Goal: Information Seeking & Learning: Learn about a topic

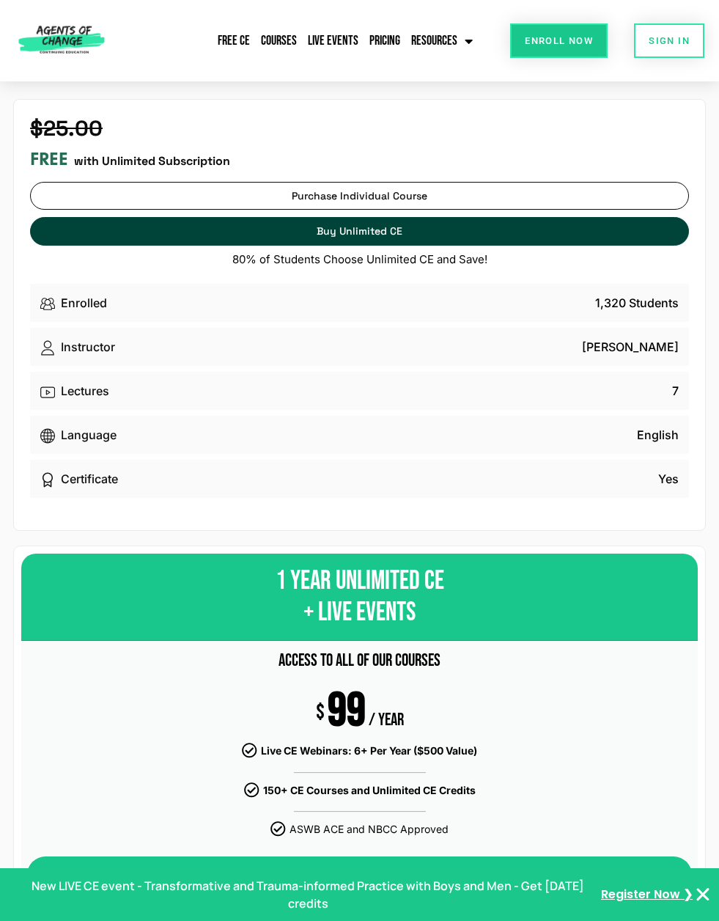
click at [243, 32] on link "Free CE" at bounding box center [234, 41] width 40 height 34
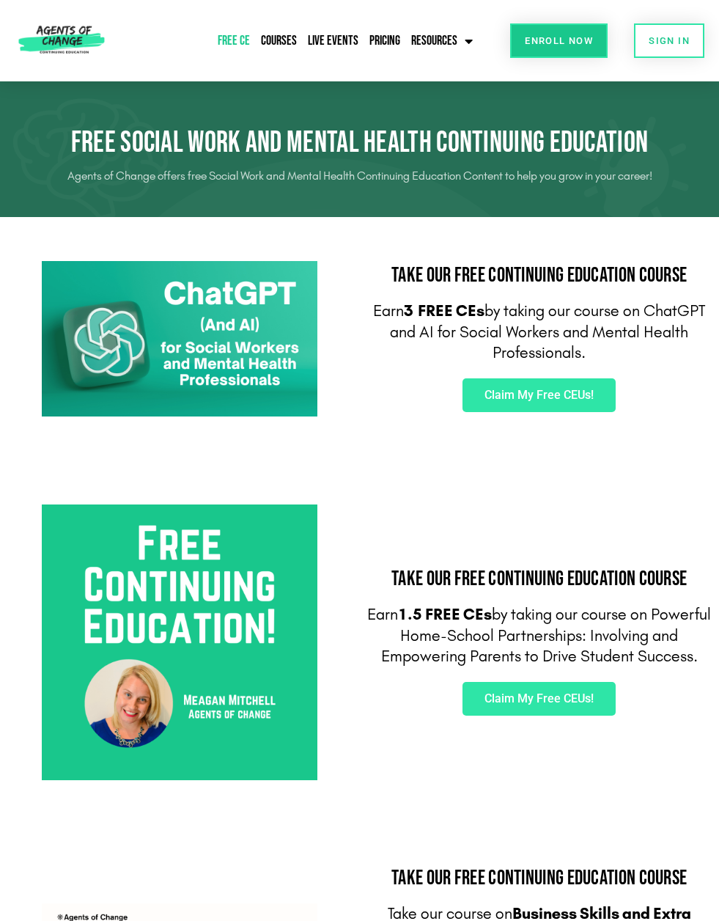
click at [276, 34] on link "Courses" at bounding box center [278, 41] width 43 height 34
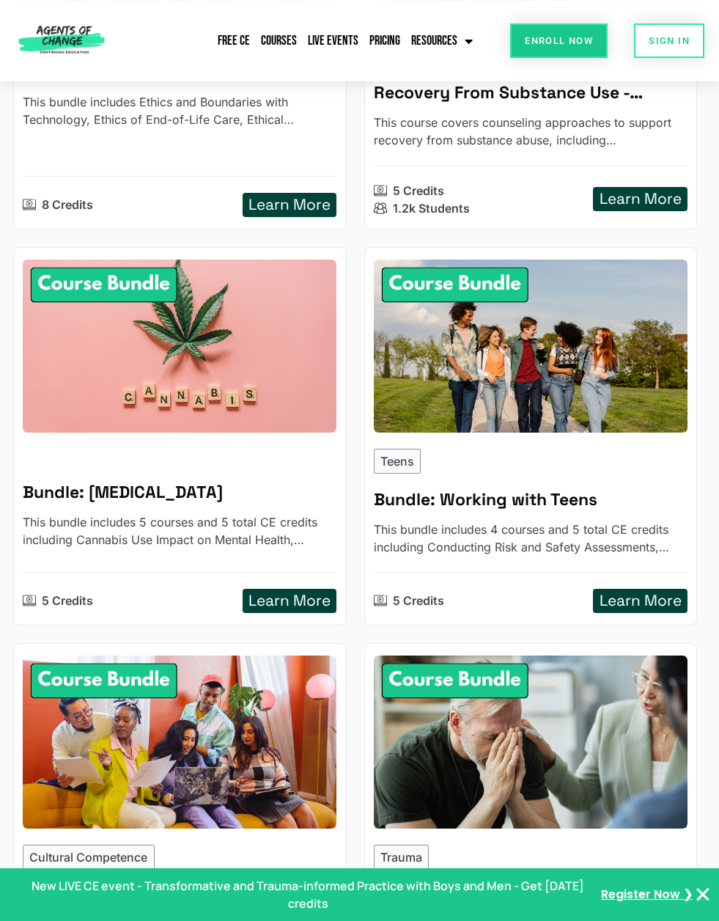
scroll to position [1151, 0]
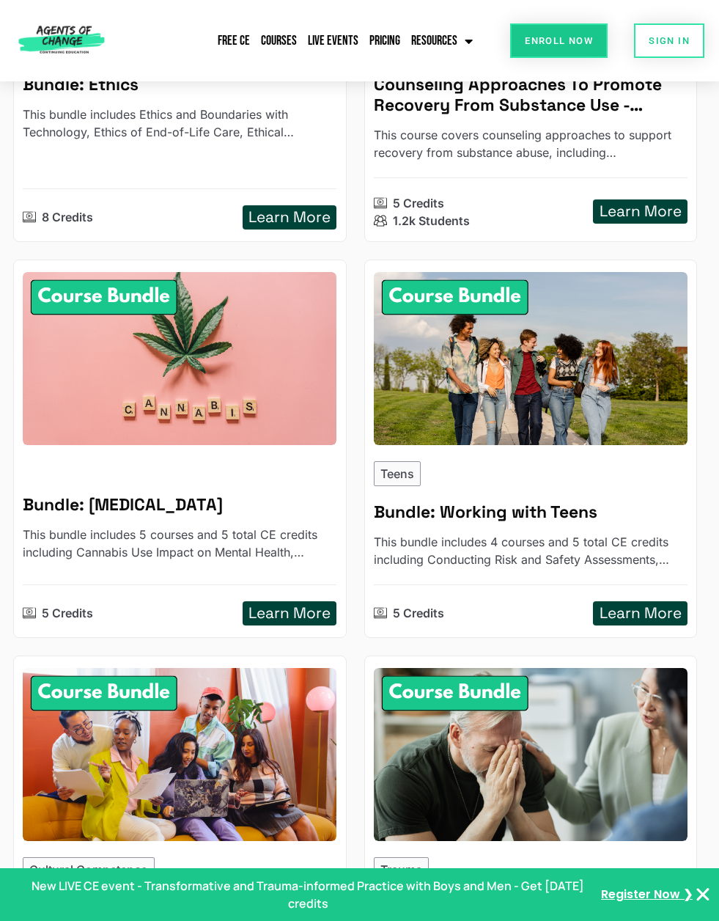
click at [415, 351] on img at bounding box center [531, 359] width 314 height 174
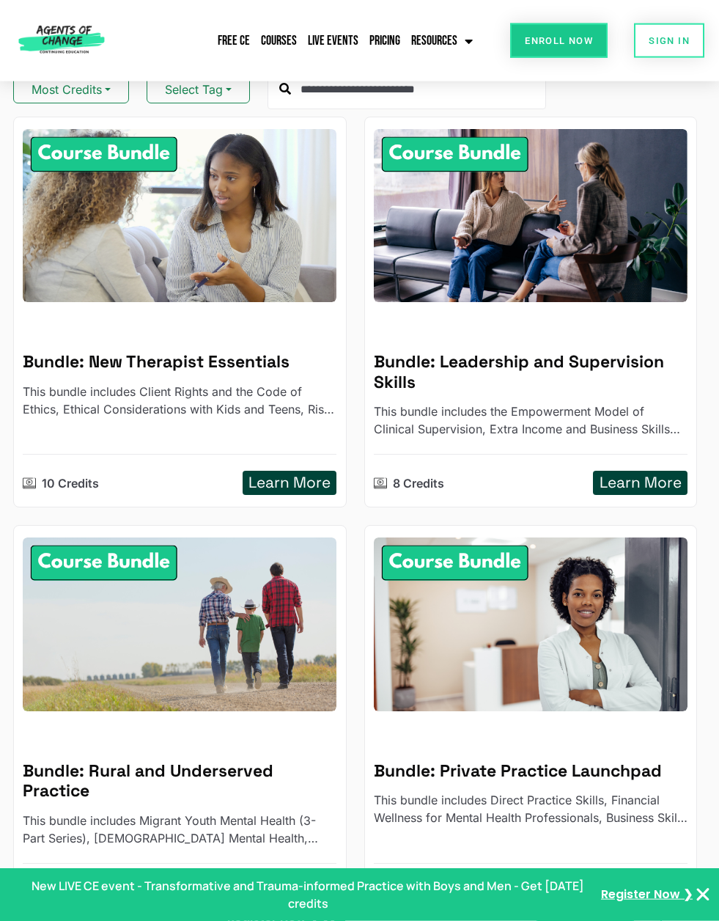
scroll to position [0, 0]
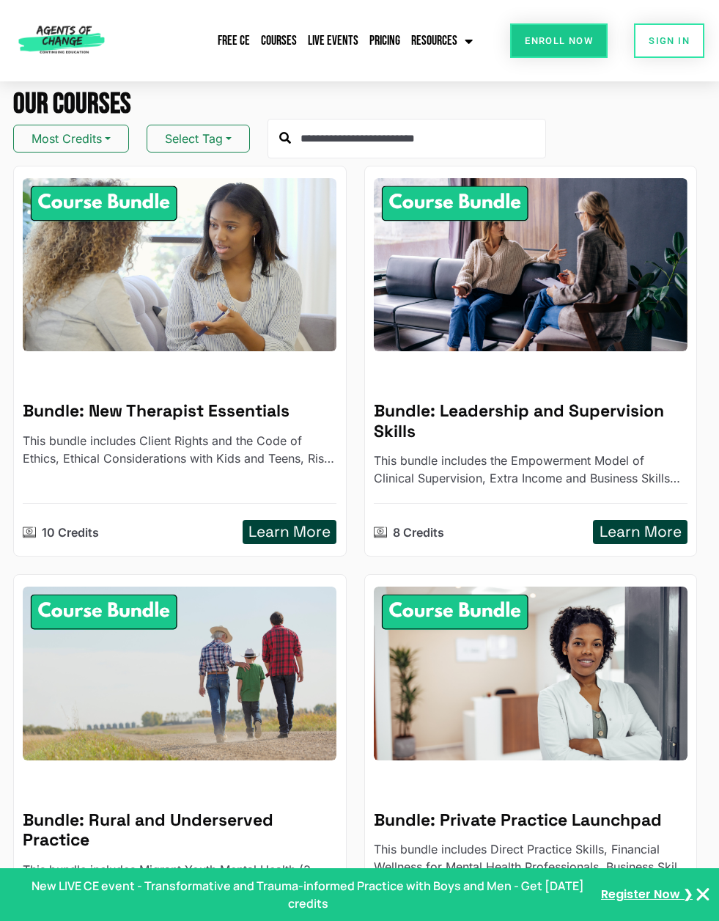
click at [325, 133] on input "text" at bounding box center [407, 139] width 279 height 40
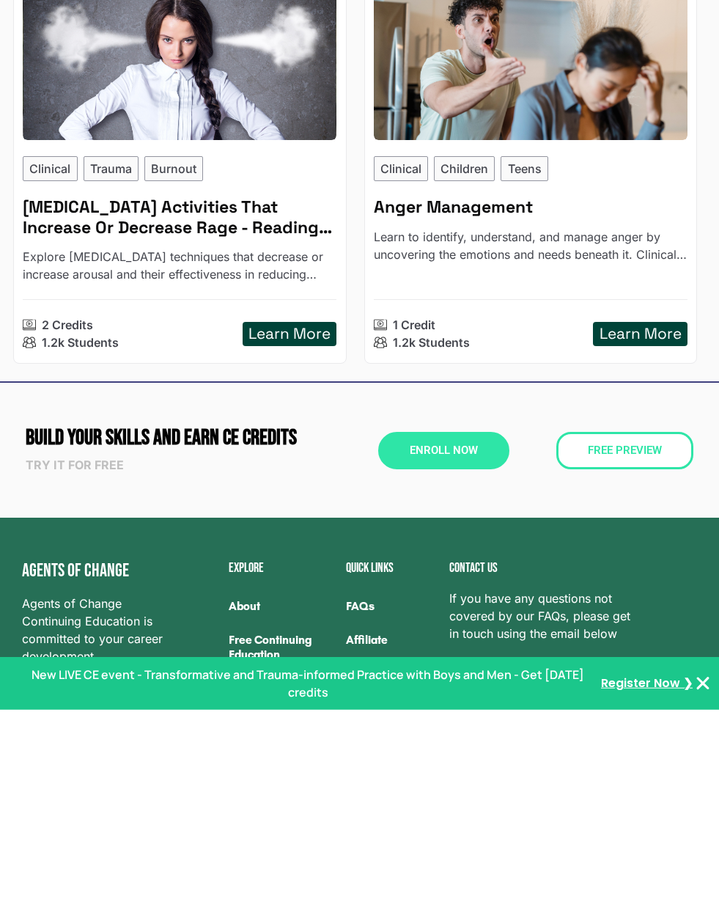
type input "*****"
click at [113, 408] on h5 "Anger Management Activities That Increase Or Decrease Rage - Reading Based" at bounding box center [180, 428] width 314 height 40
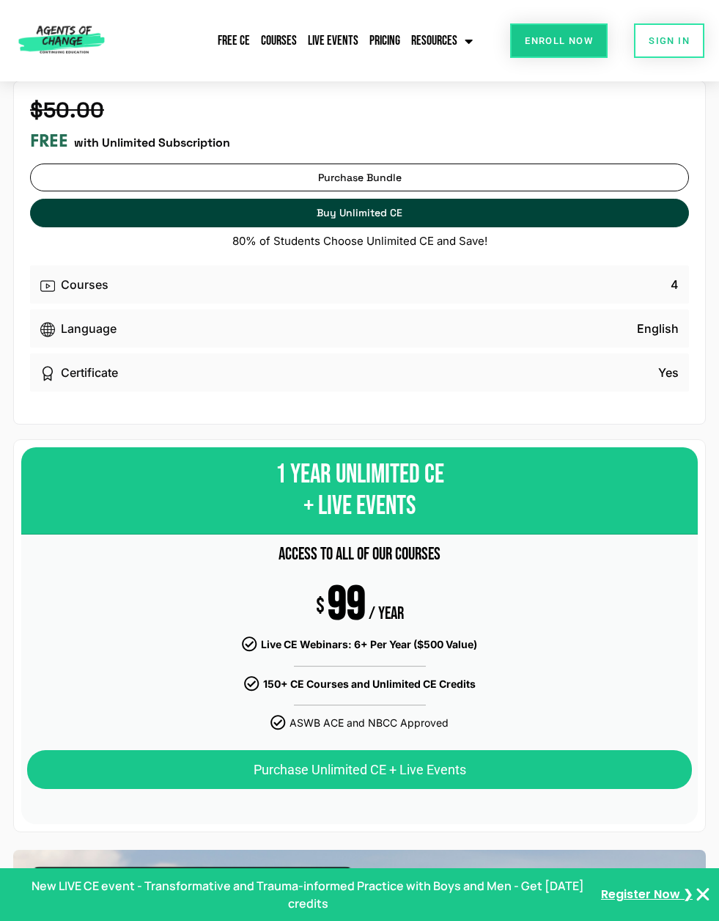
scroll to position [21, 0]
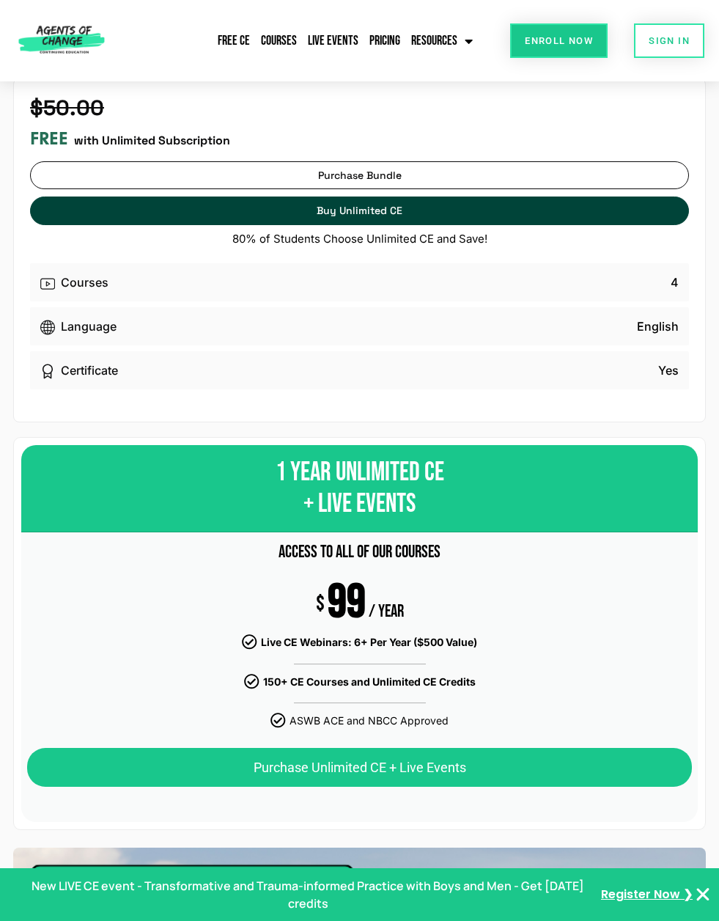
click at [65, 281] on p "Courses" at bounding box center [85, 282] width 48 height 18
click at [65, 275] on p "Courses" at bounding box center [85, 282] width 48 height 18
click at [88, 273] on p "Courses" at bounding box center [85, 282] width 48 height 18
click at [63, 274] on p "Courses" at bounding box center [85, 282] width 48 height 18
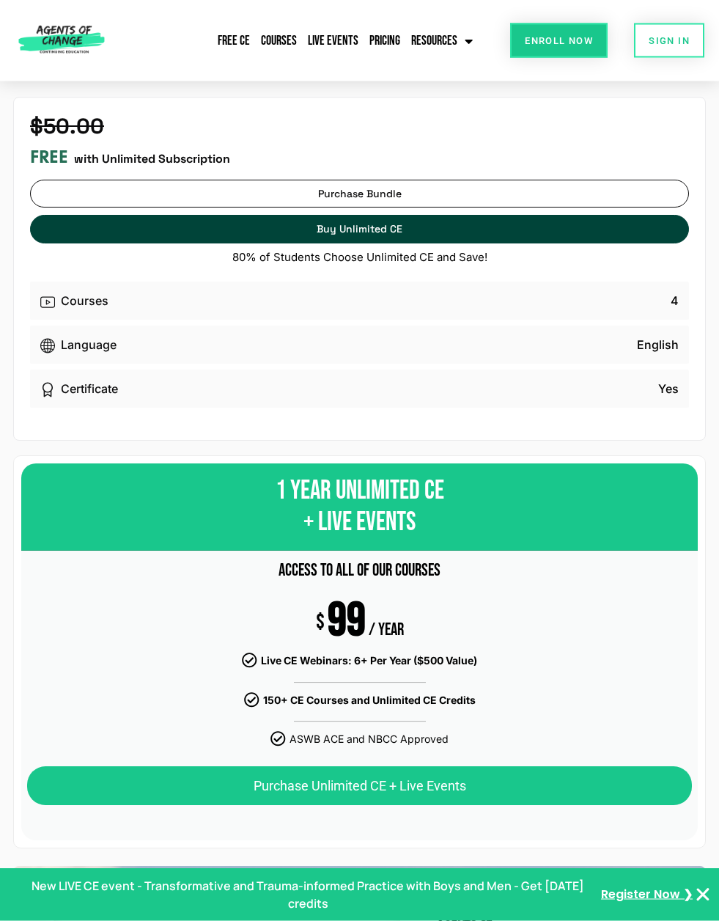
scroll to position [0, 0]
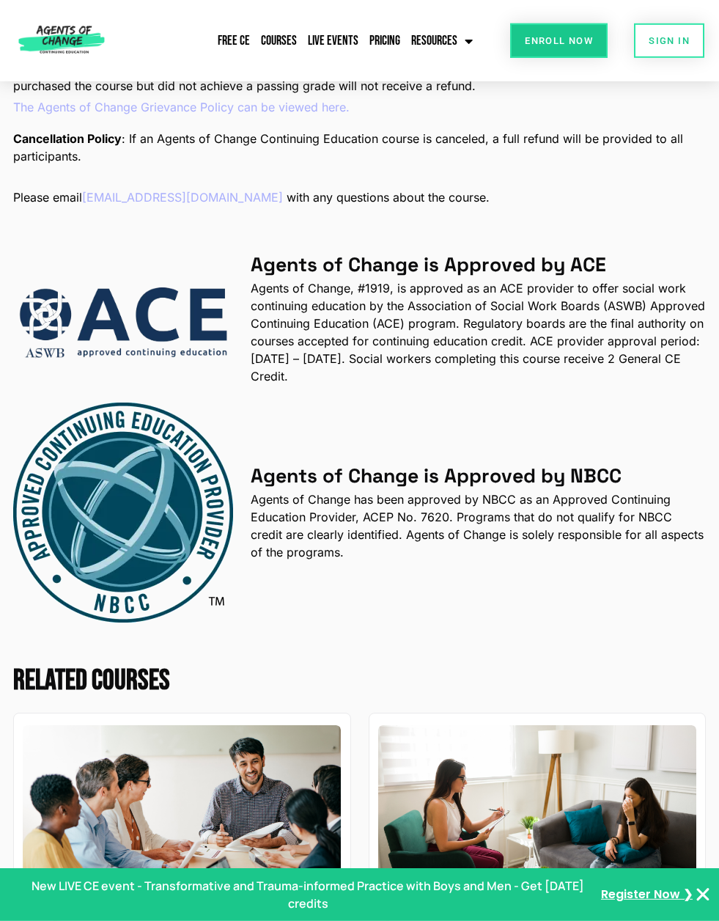
scroll to position [2998, 0]
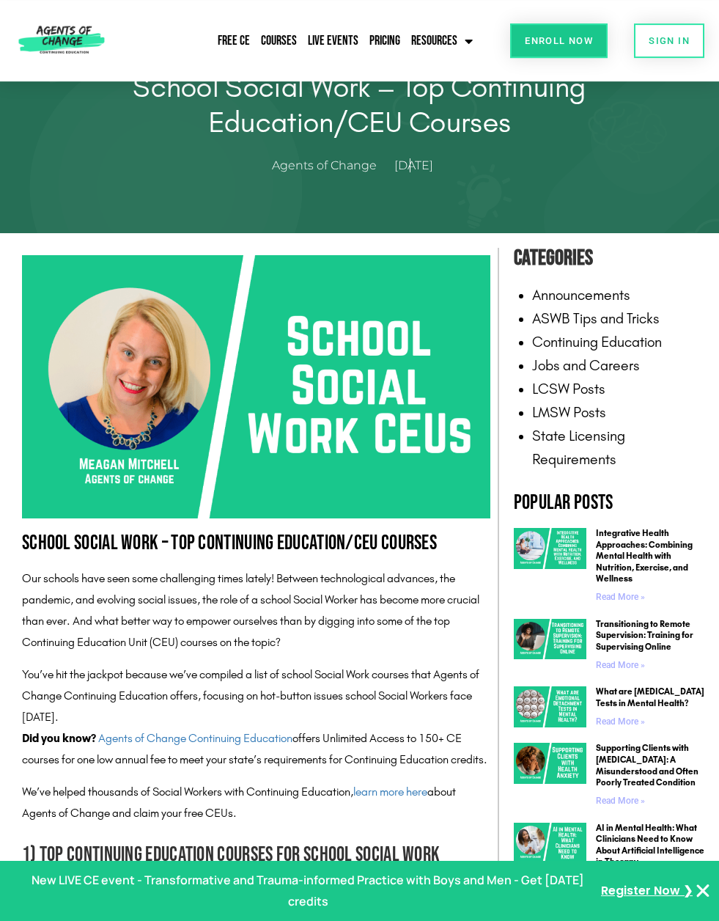
scroll to position [66, 0]
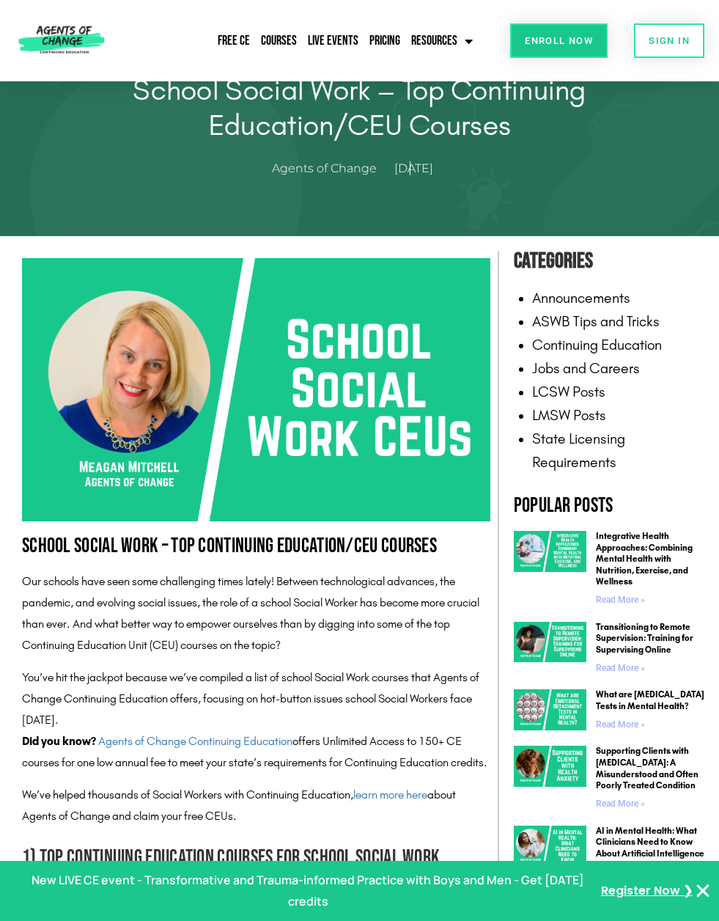
click at [274, 43] on link "Courses" at bounding box center [278, 41] width 43 height 34
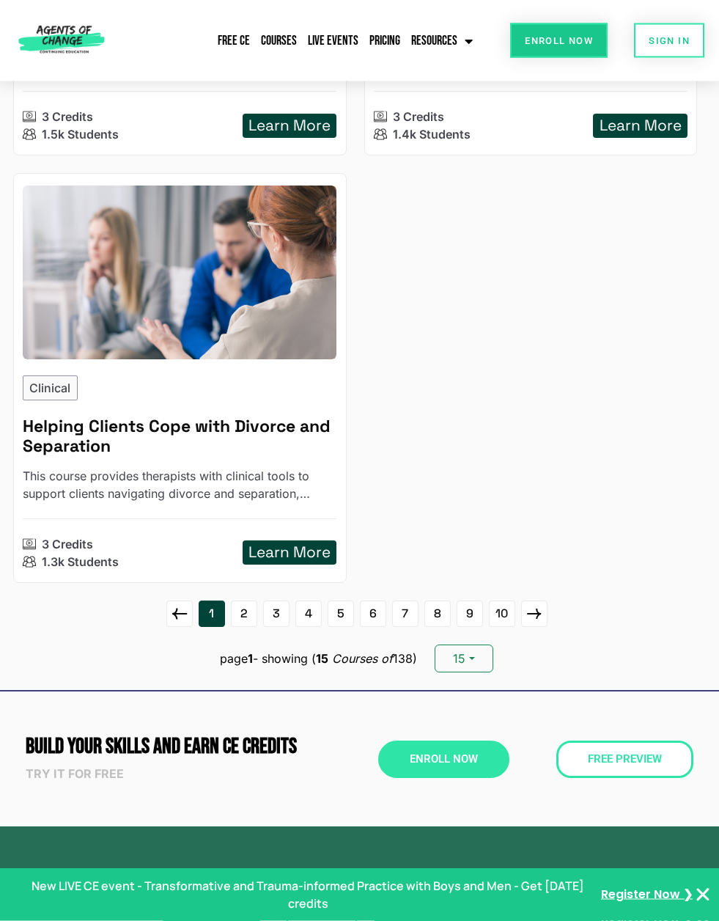
scroll to position [2886, 0]
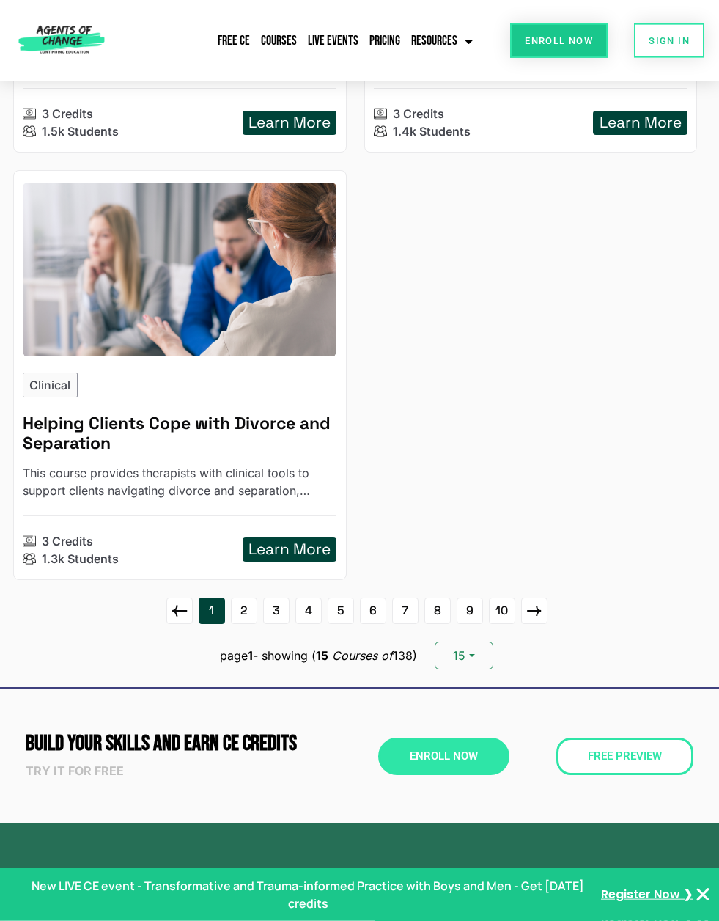
click at [244, 606] on link "2" at bounding box center [244, 610] width 26 height 26
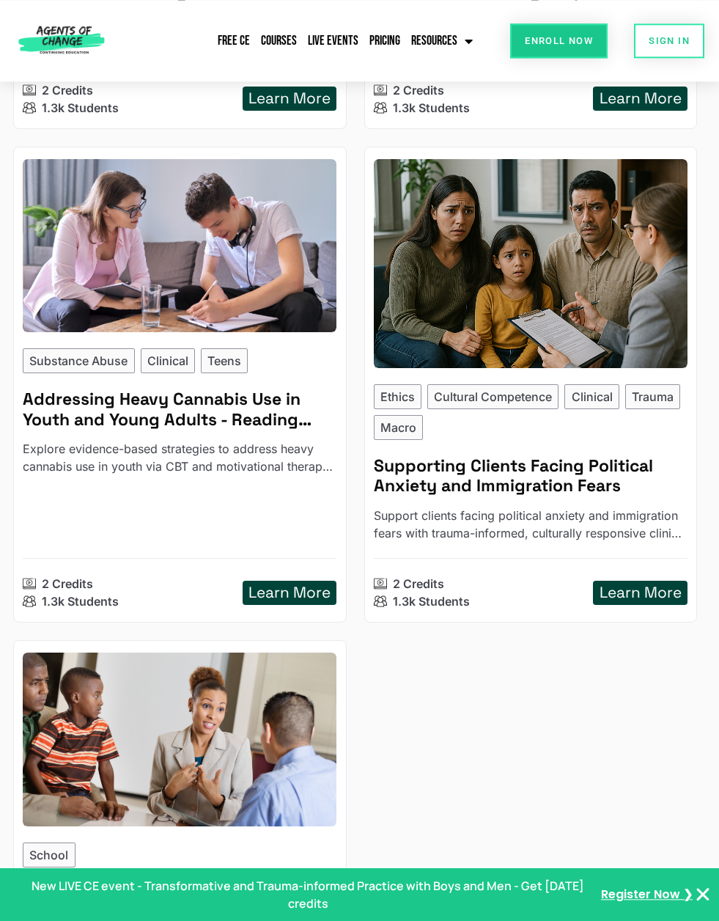
scroll to position [2582, 0]
